Goal: Information Seeking & Learning: Learn about a topic

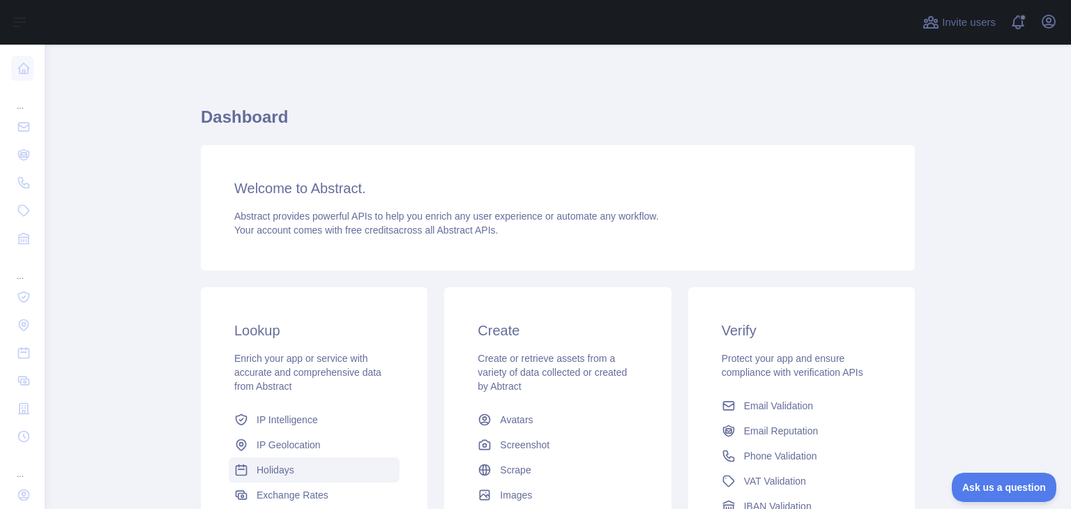
click at [273, 465] on span "Holidays" at bounding box center [276, 470] width 38 height 14
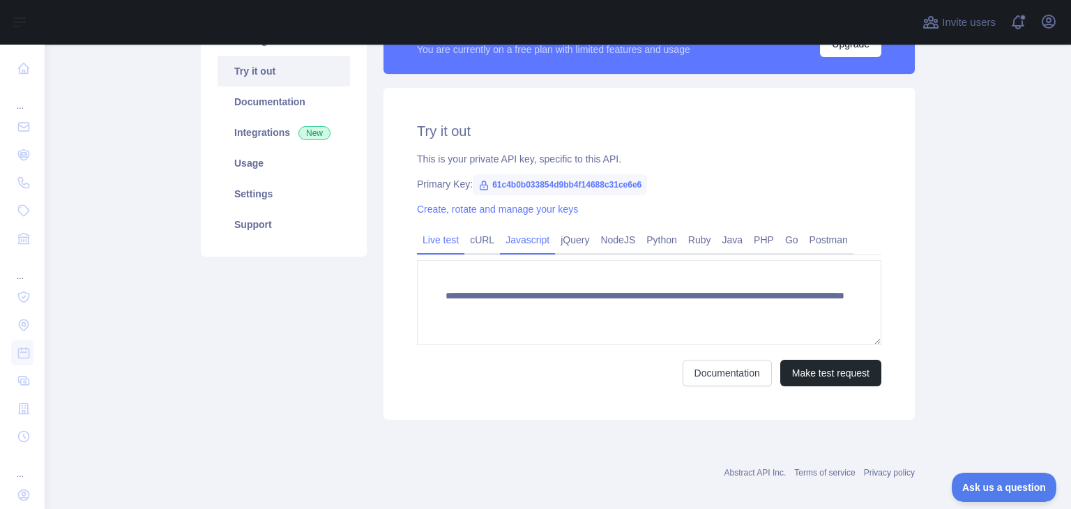
scroll to position [204, 0]
click at [521, 246] on link "Javascript" at bounding box center [527, 240] width 55 height 22
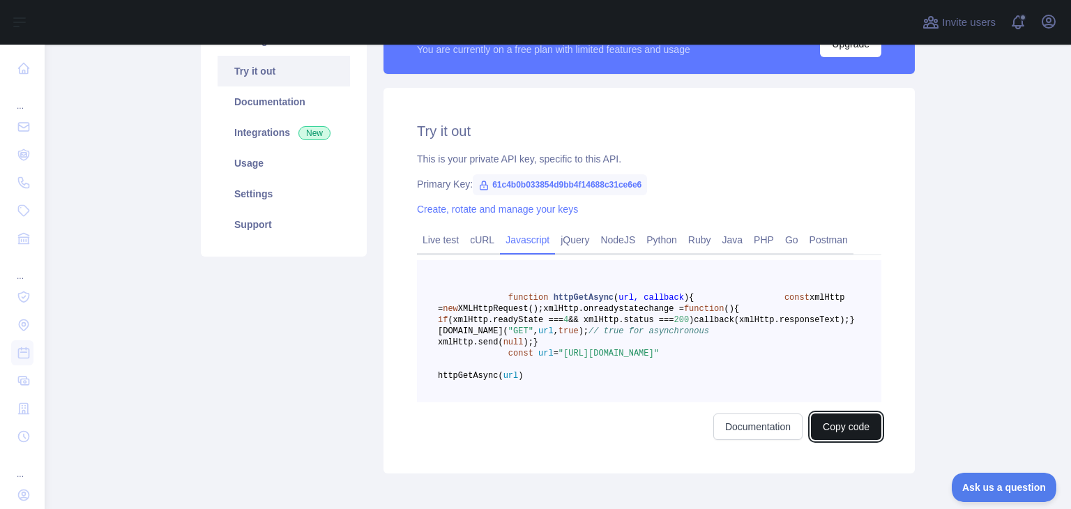
click at [827, 440] on button "Copy code" at bounding box center [846, 426] width 70 height 26
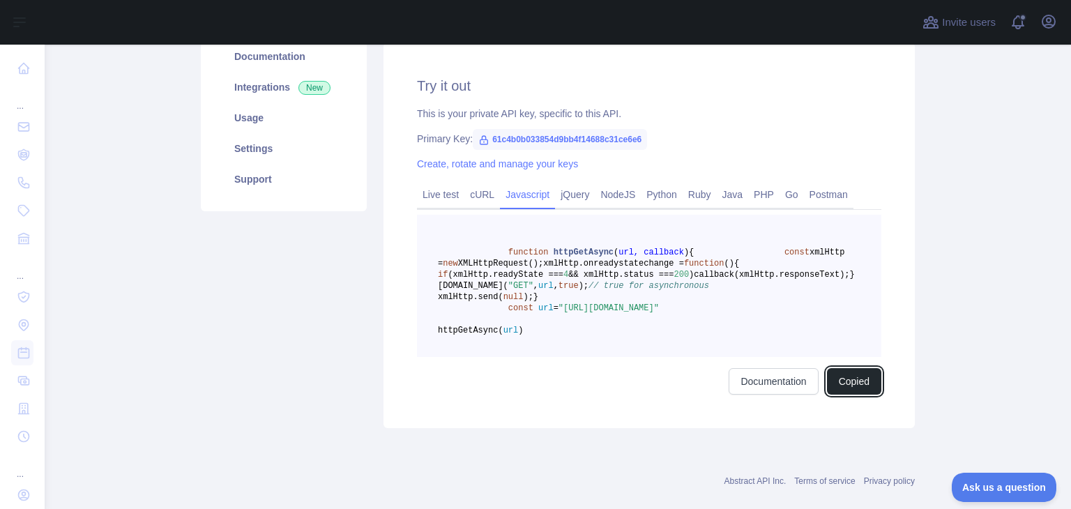
scroll to position [273, 0]
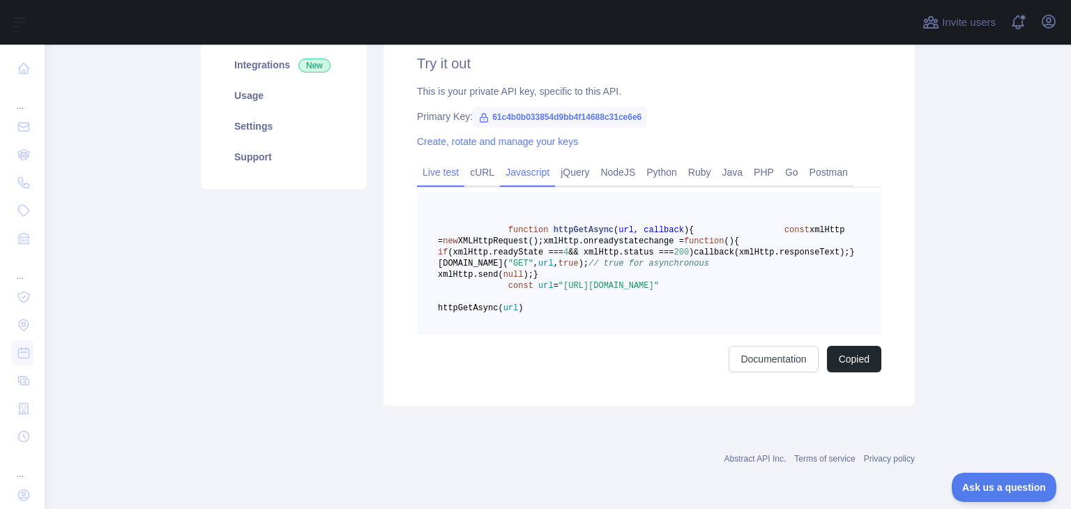
click at [431, 173] on link "Live test" at bounding box center [440, 172] width 47 height 22
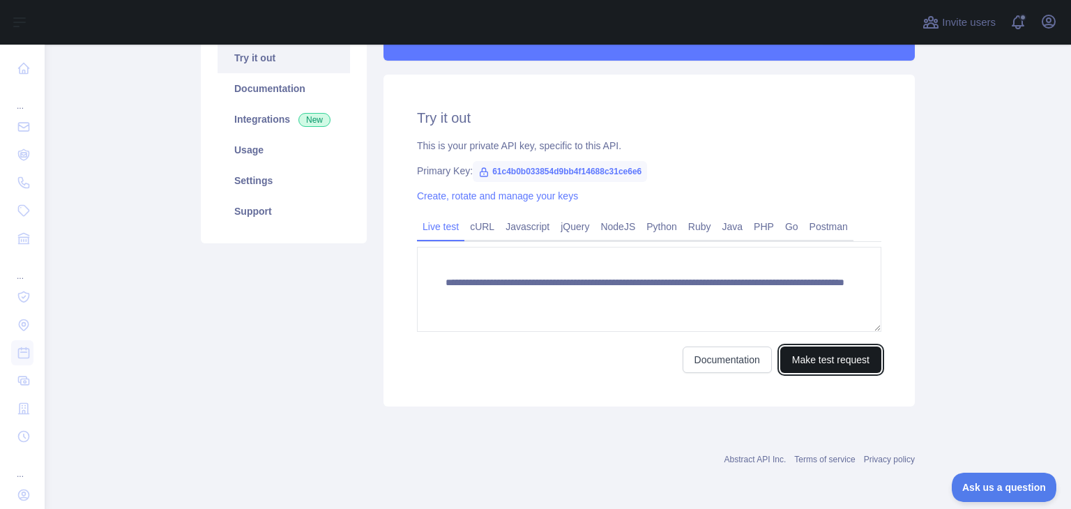
click at [786, 355] on button "Make test request" at bounding box center [830, 359] width 101 height 26
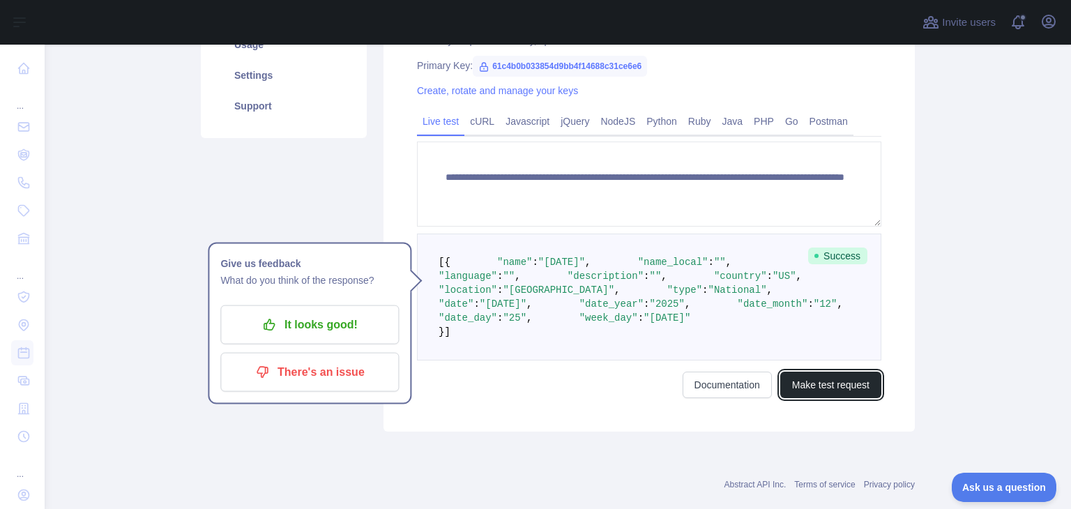
scroll to position [356, 0]
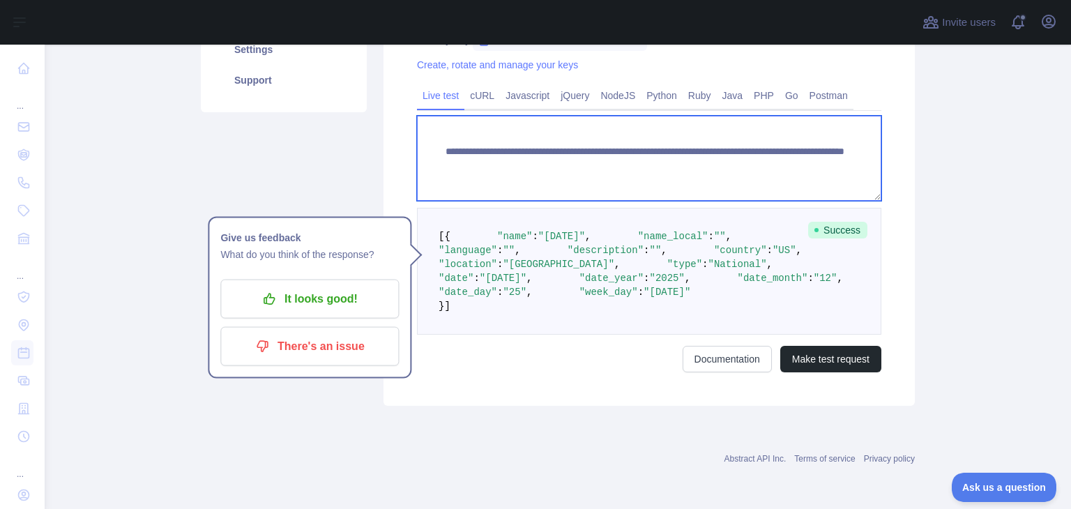
click at [701, 161] on textarea "**********" at bounding box center [649, 158] width 464 height 85
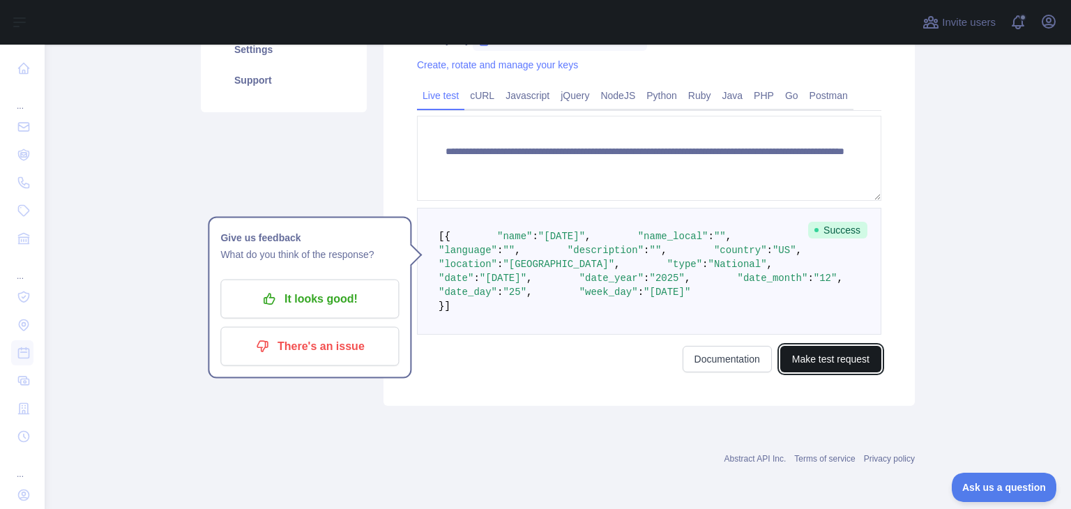
click at [828, 372] on button "Make test request" at bounding box center [830, 359] width 101 height 26
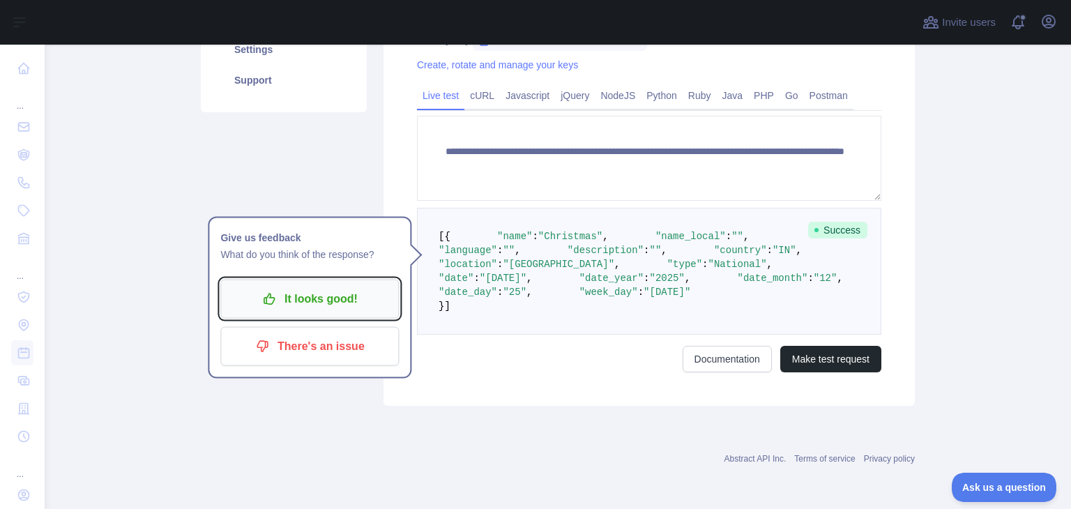
click at [358, 293] on p "It looks good!" at bounding box center [310, 299] width 158 height 24
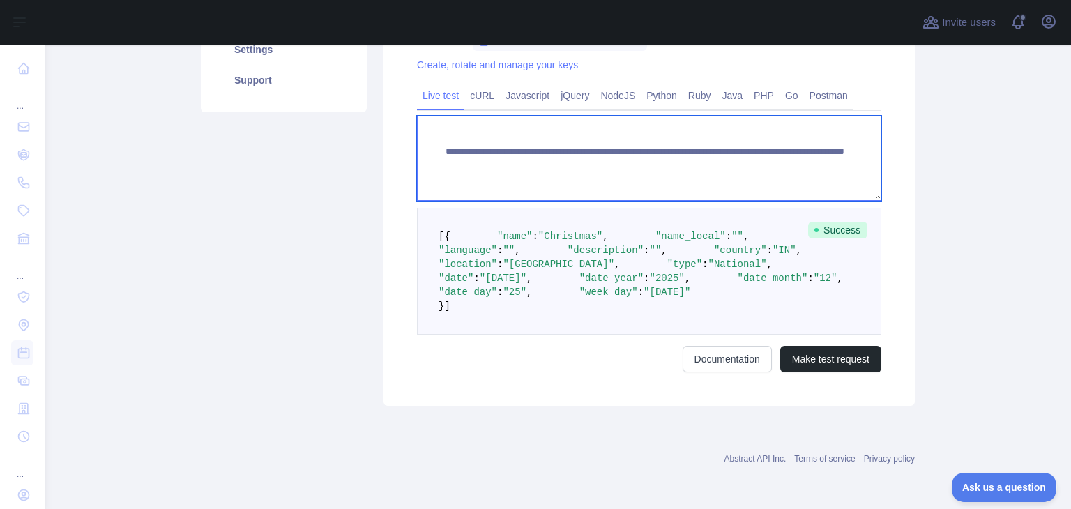
click at [810, 155] on textarea "**********" at bounding box center [649, 158] width 464 height 85
type textarea "**********"
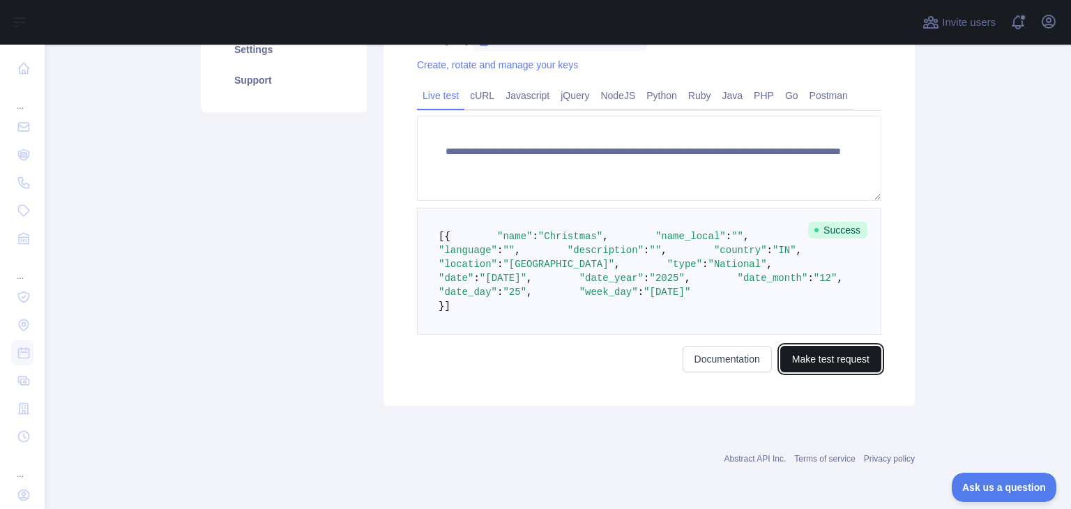
click at [862, 372] on button "Make test request" at bounding box center [830, 359] width 101 height 26
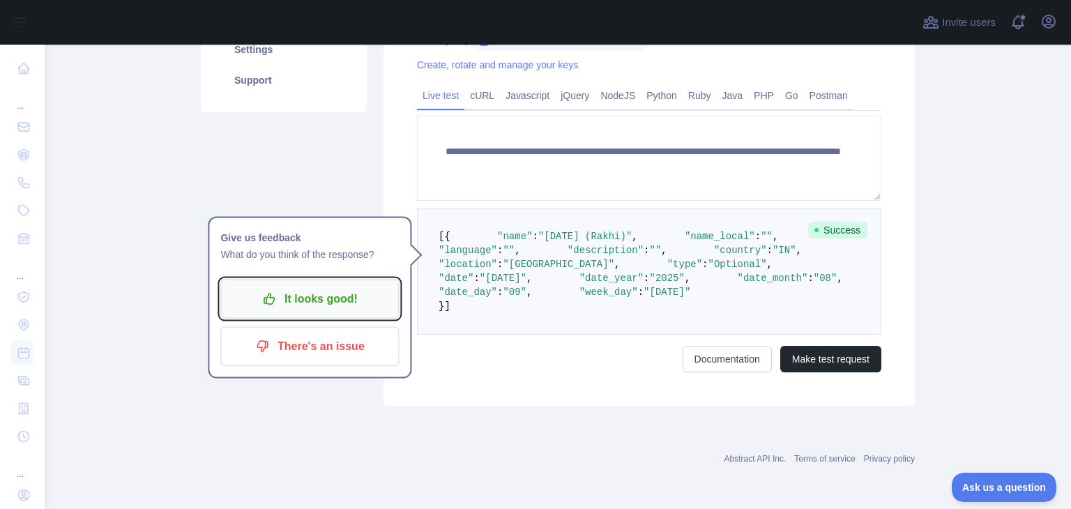
click at [231, 287] on p "It looks good!" at bounding box center [310, 299] width 158 height 24
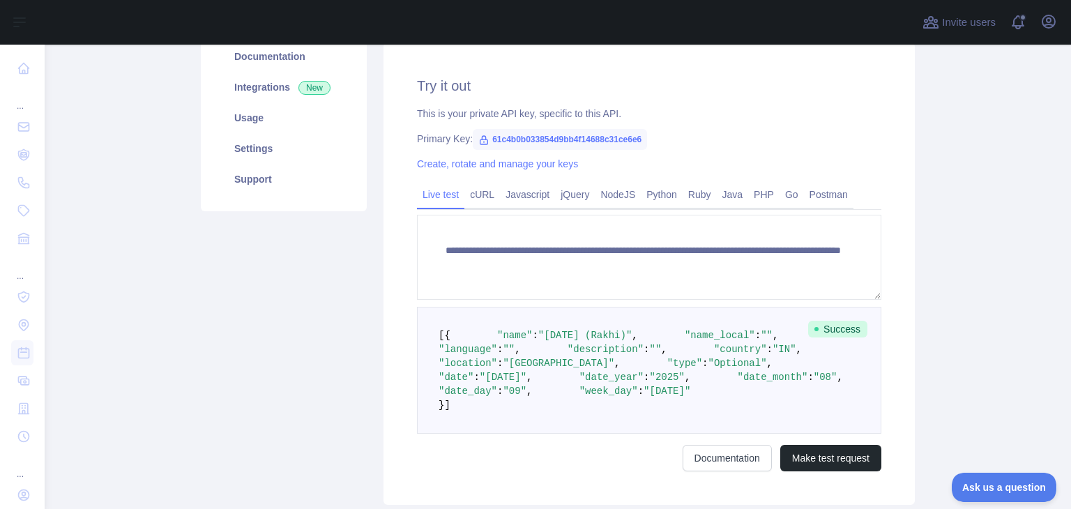
scroll to position [217, 0]
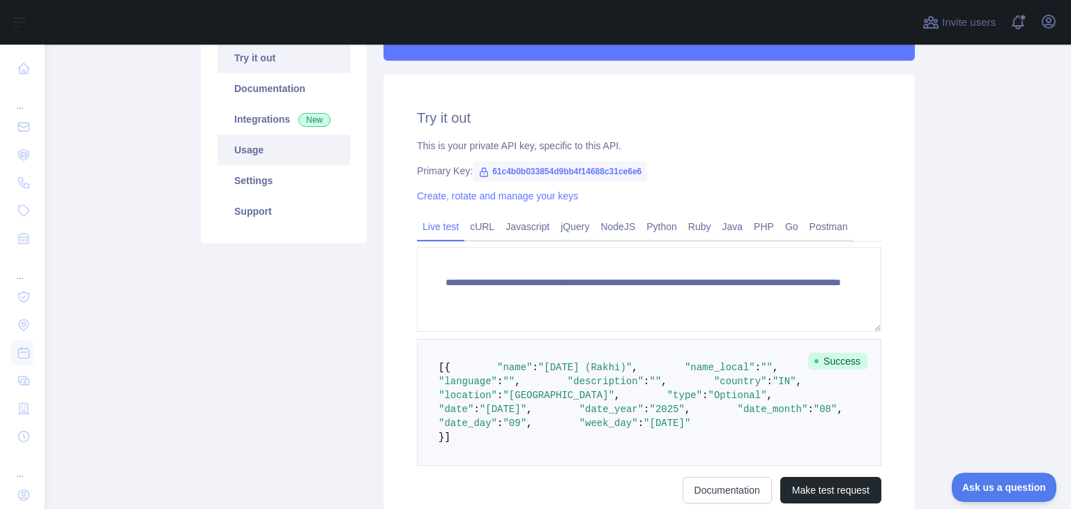
click at [259, 148] on link "Usage" at bounding box center [283, 150] width 132 height 31
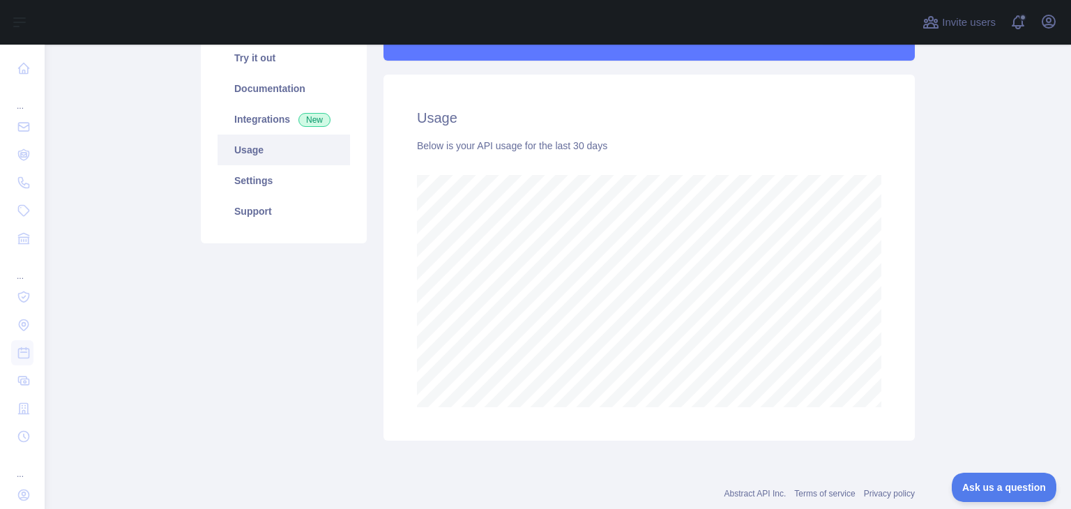
scroll to position [464, 1015]
click at [263, 118] on link "Integrations New" at bounding box center [283, 119] width 132 height 31
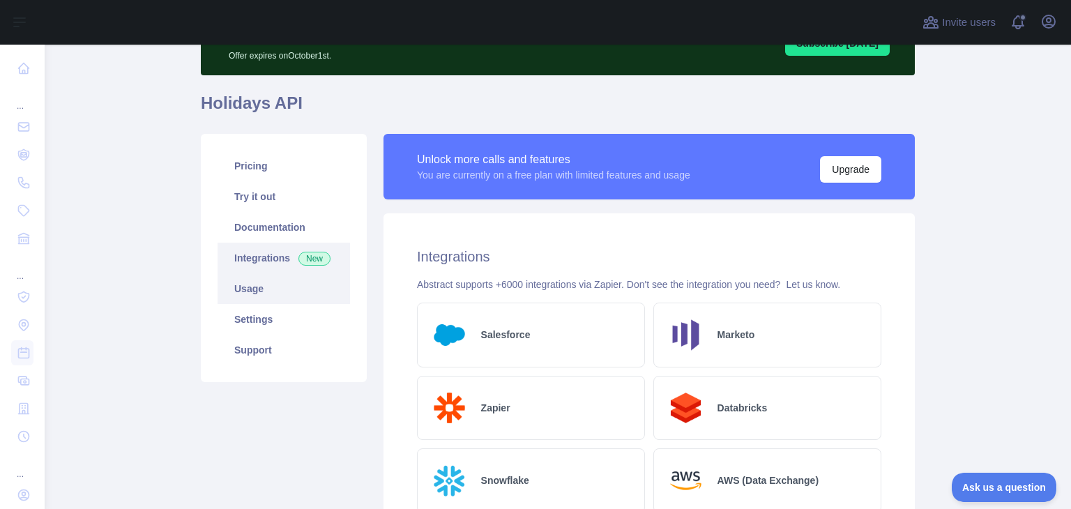
scroll to position [77, 0]
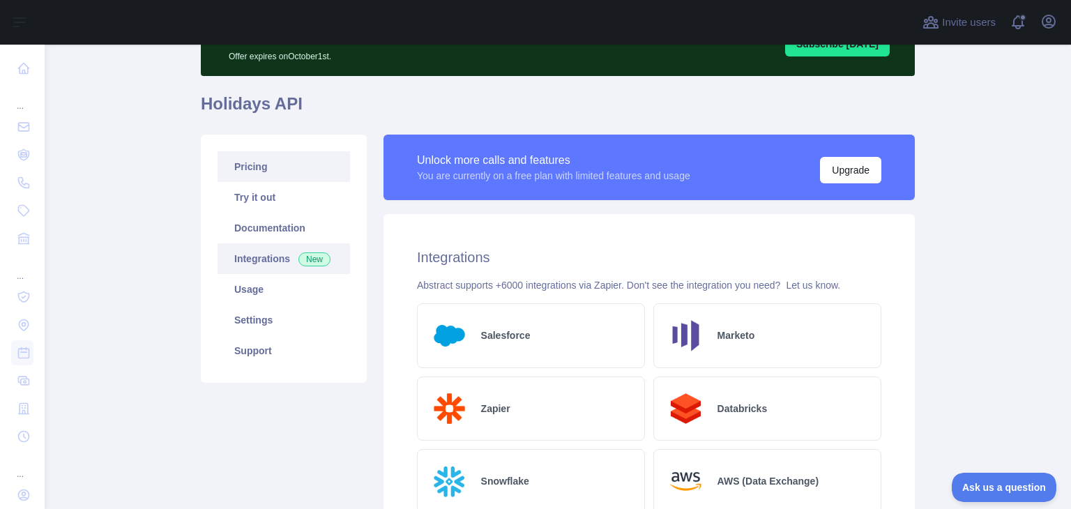
click at [248, 175] on link "Pricing" at bounding box center [283, 166] width 132 height 31
